Goal: Information Seeking & Learning: Find specific fact

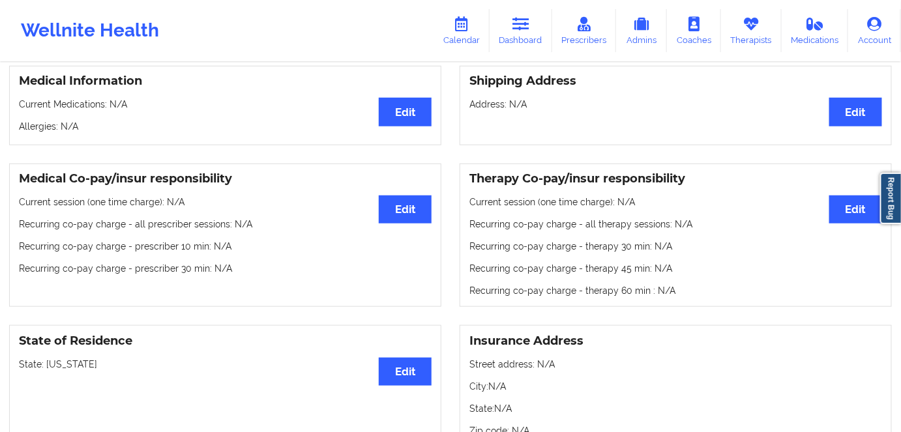
scroll to position [296, 0]
click at [518, 16] on link "Dashboard" at bounding box center [521, 30] width 63 height 43
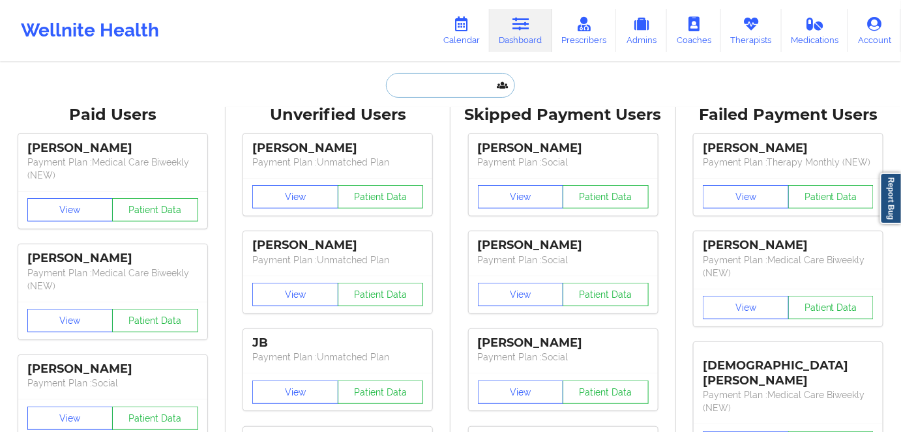
click at [443, 80] on input "text" at bounding box center [450, 85] width 129 height 25
paste input "[EMAIL_ADDRESS][PERSON_NAME][DOMAIN_NAME]"
type input "[EMAIL_ADDRESS][PERSON_NAME][DOMAIN_NAME]"
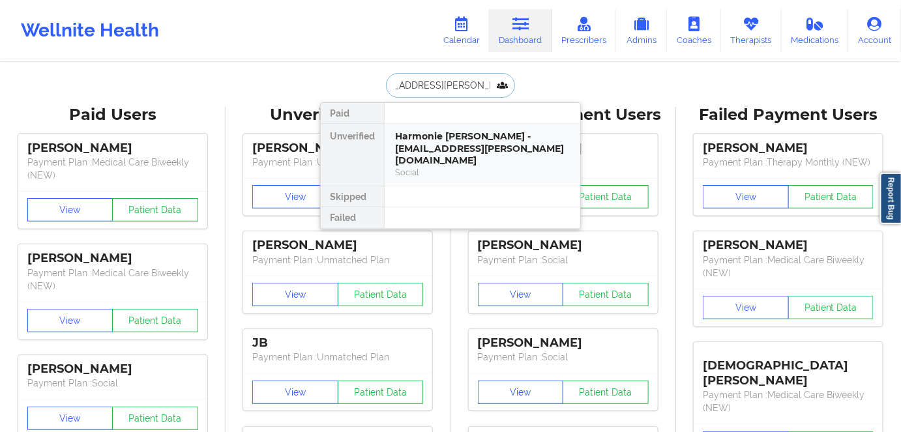
click at [460, 167] on div "Social" at bounding box center [482, 172] width 175 height 11
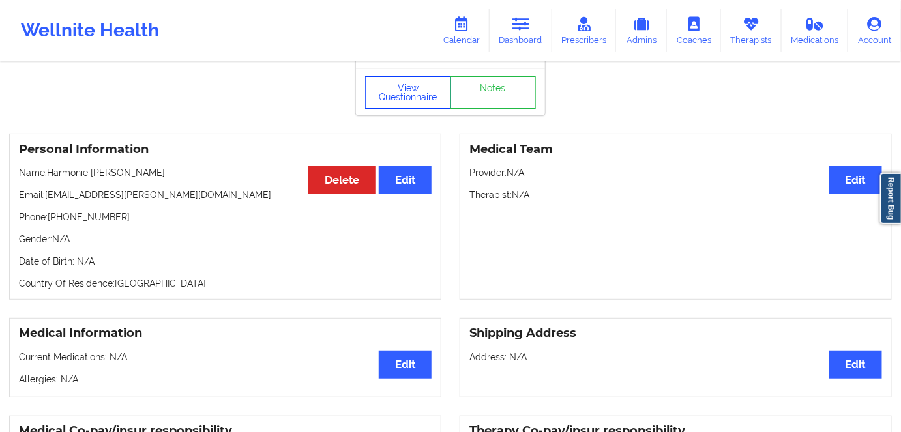
click at [418, 88] on button "View Questionnaire" at bounding box center [408, 92] width 86 height 33
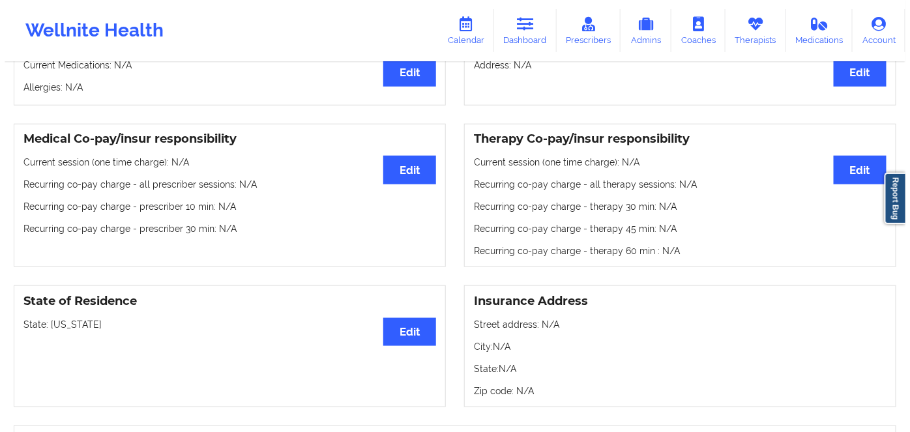
scroll to position [355, 0]
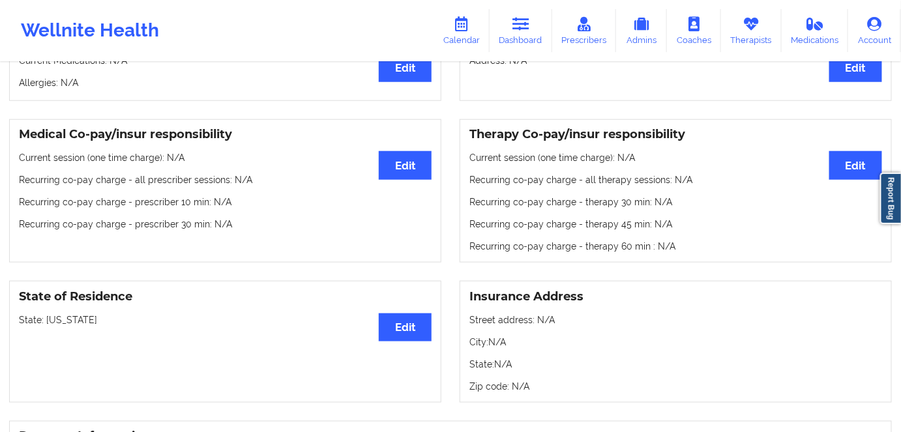
click at [63, 319] on p "State: [US_STATE]" at bounding box center [225, 320] width 413 height 13
copy p "[US_STATE]"
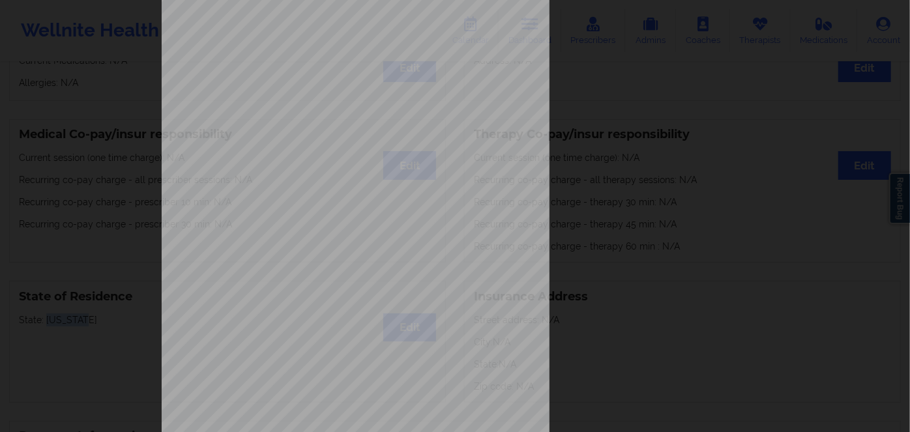
scroll to position [189, 0]
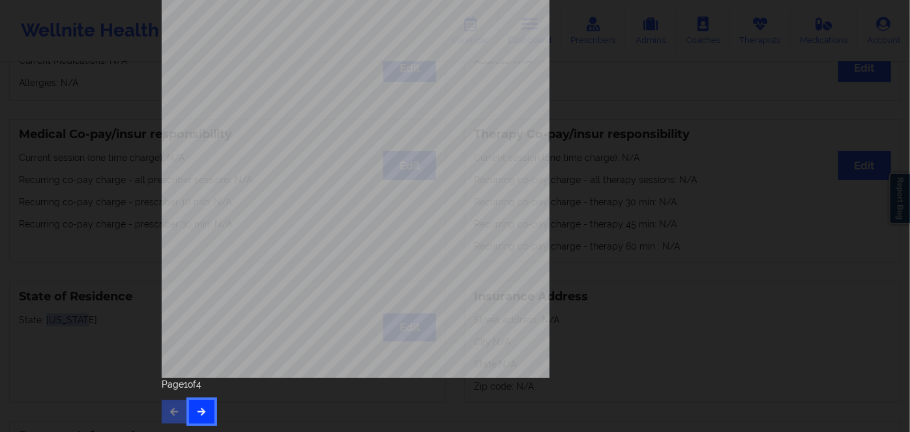
click at [199, 413] on icon "button" at bounding box center [201, 411] width 11 height 8
click at [207, 411] on button "button" at bounding box center [201, 411] width 25 height 23
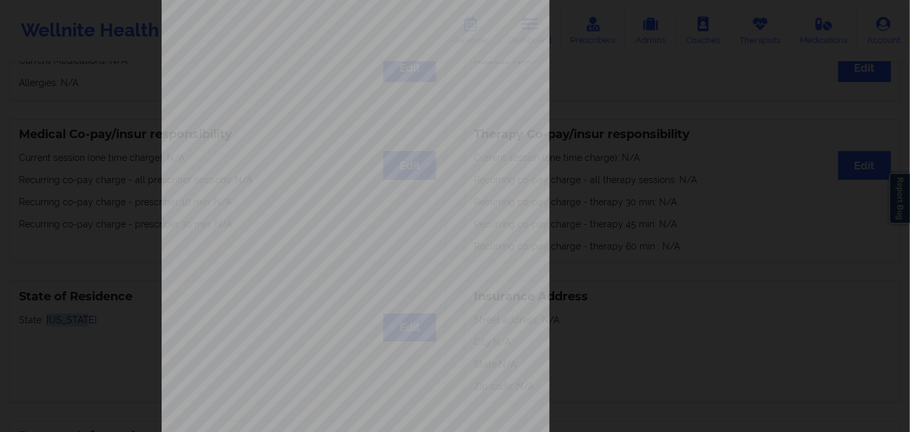
scroll to position [177, 0]
